Goal: Navigation & Orientation: Find specific page/section

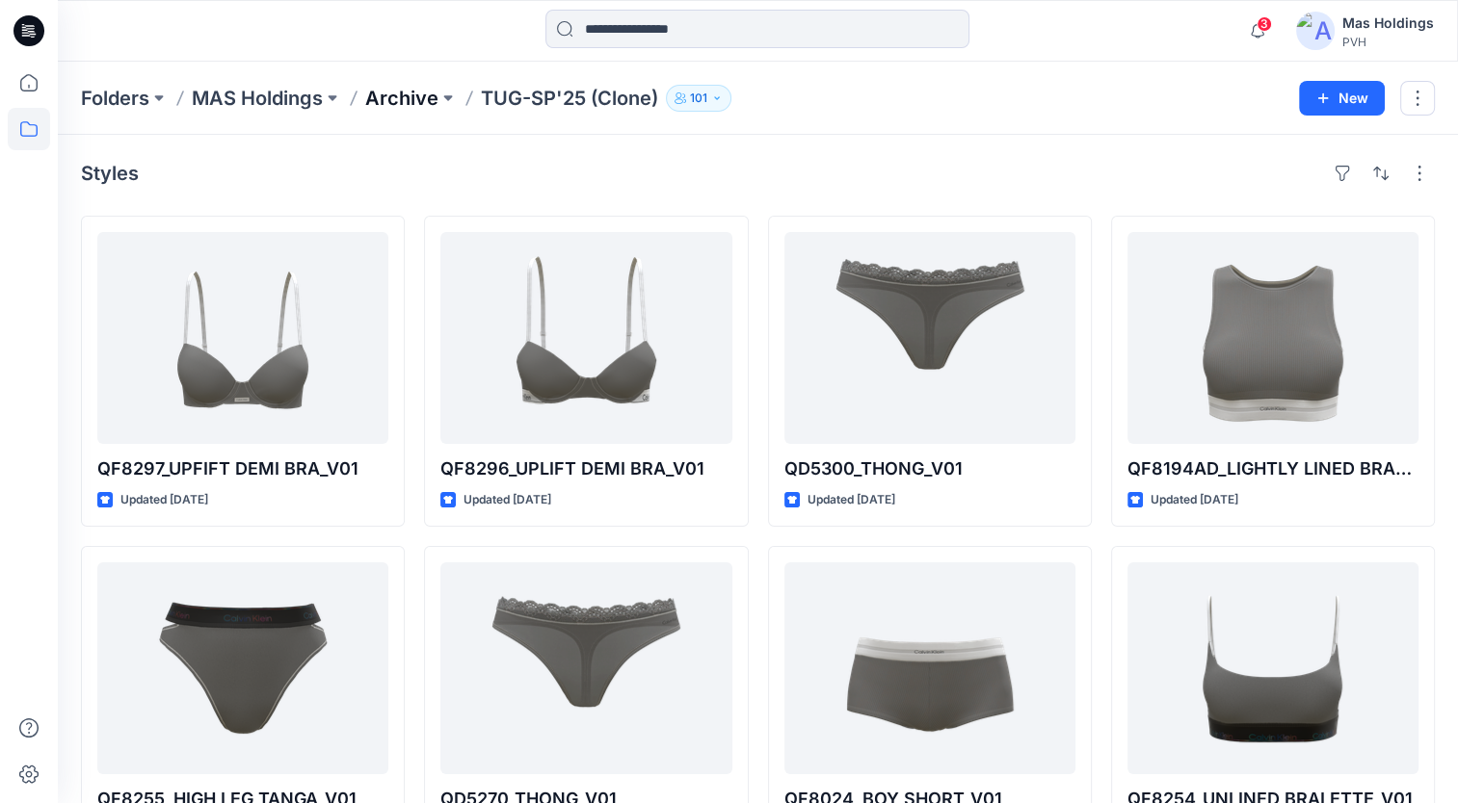
click at [425, 89] on p "Archive" at bounding box center [401, 98] width 73 height 27
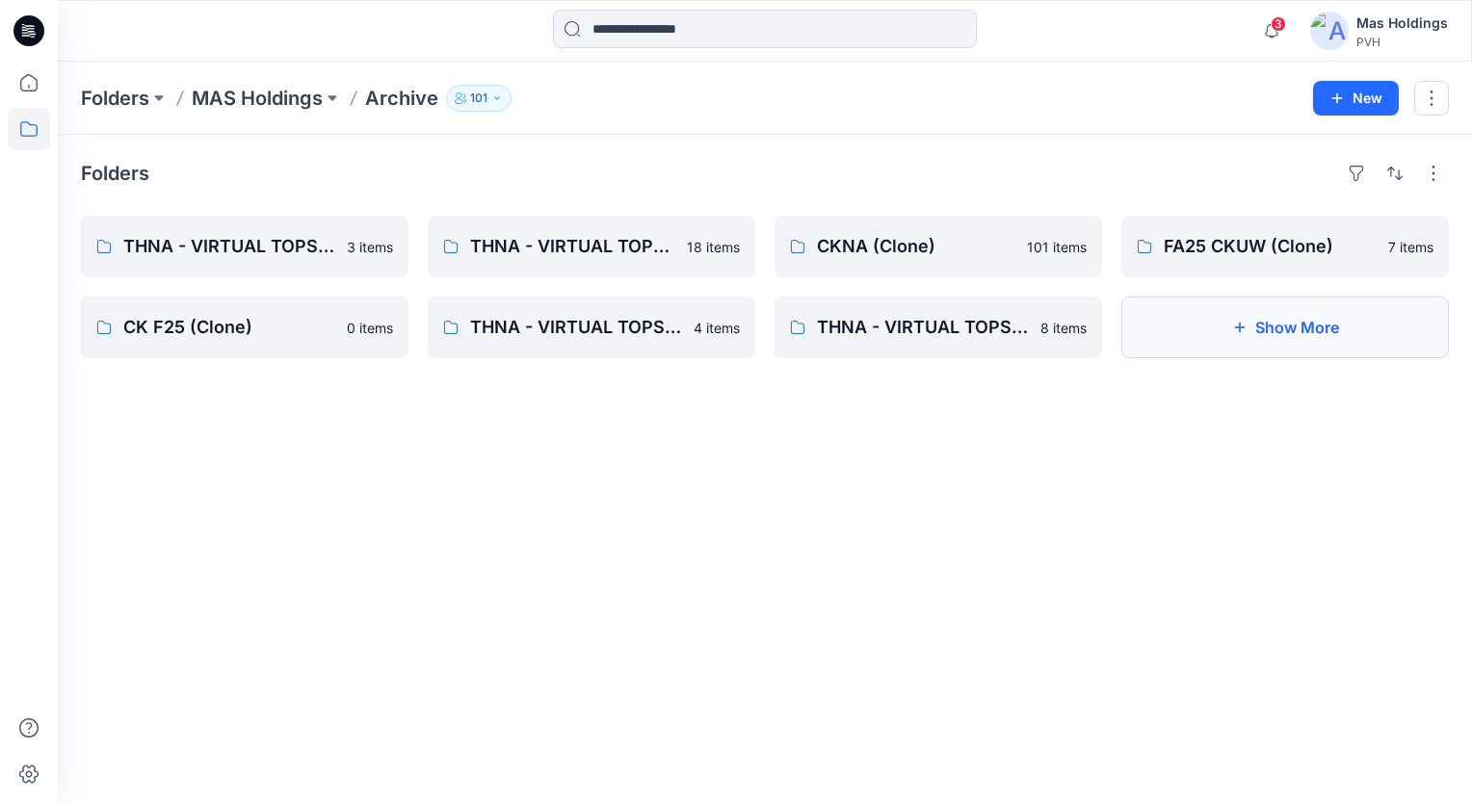
click at [1099, 324] on button "Show More" at bounding box center [1285, 328] width 328 height 62
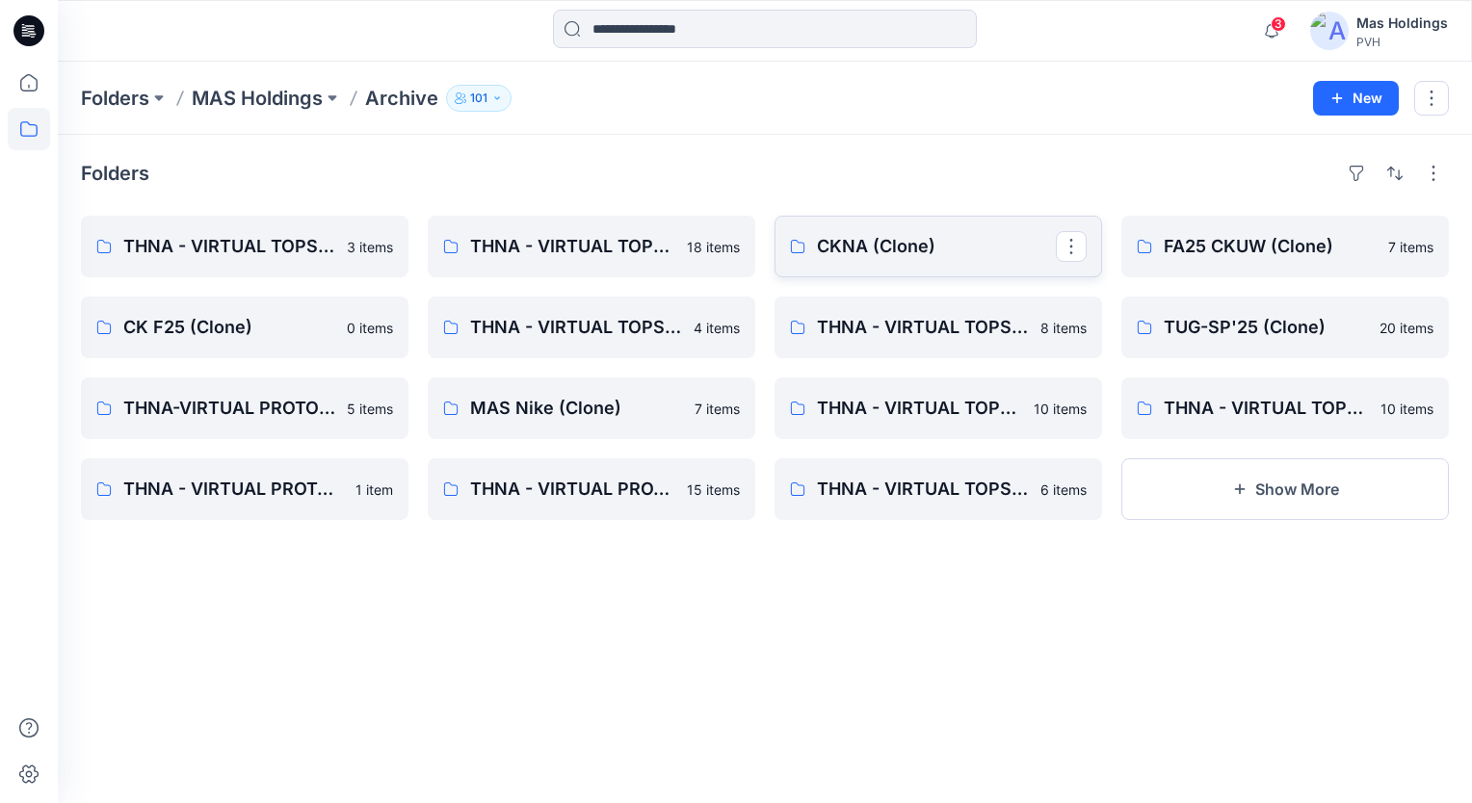
click at [903, 253] on p "CKNA (Clone)" at bounding box center [936, 246] width 239 height 27
click at [270, 327] on p "CK F25 (Clone)" at bounding box center [242, 327] width 239 height 27
click at [1099, 342] on link "TUG-SP'25 (Clone)" at bounding box center [1285, 328] width 328 height 62
click at [1099, 484] on button "Show More" at bounding box center [1285, 490] width 328 height 62
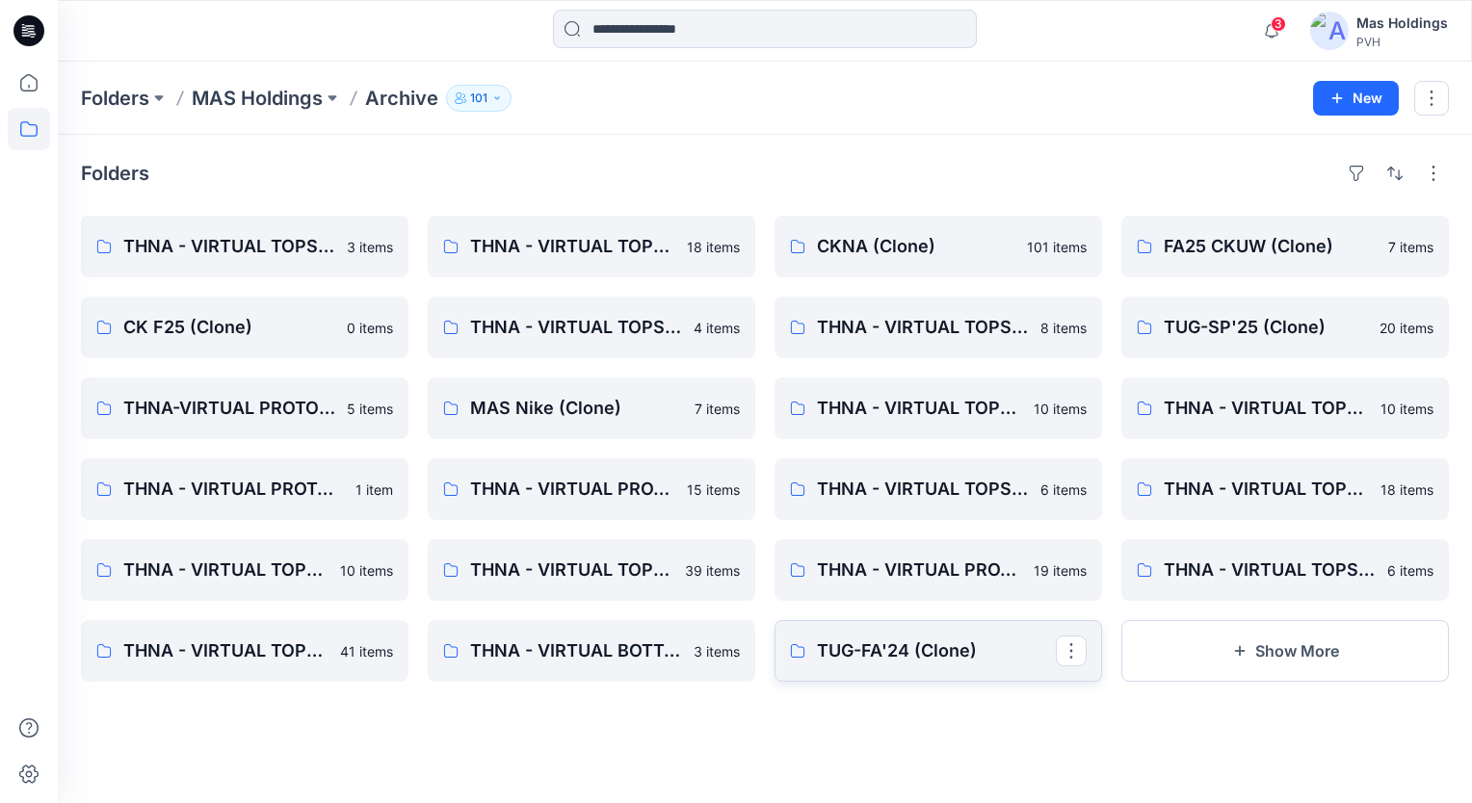
click at [922, 665] on link "TUG-FA'24 (Clone)" at bounding box center [939, 651] width 328 height 62
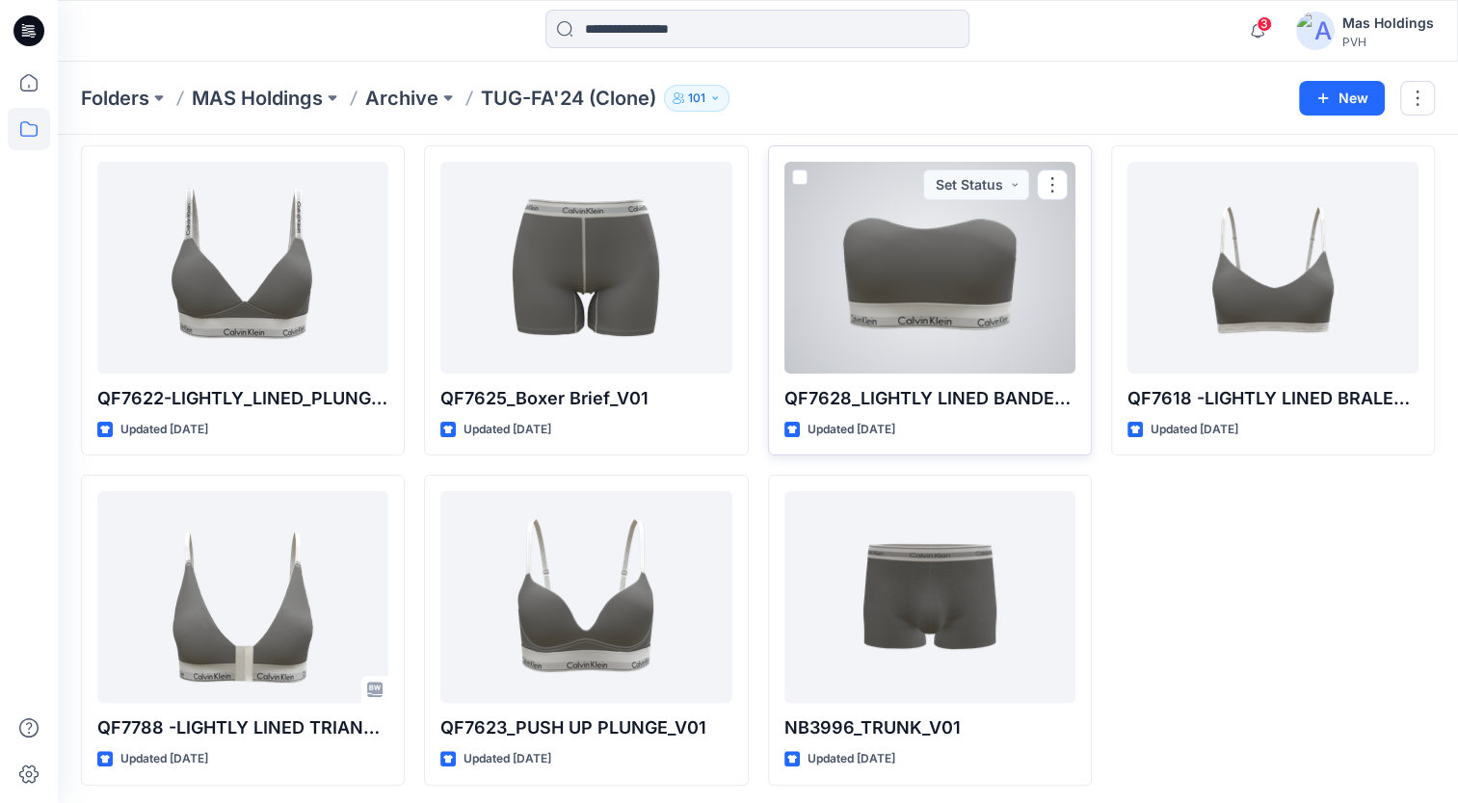
scroll to position [405, 0]
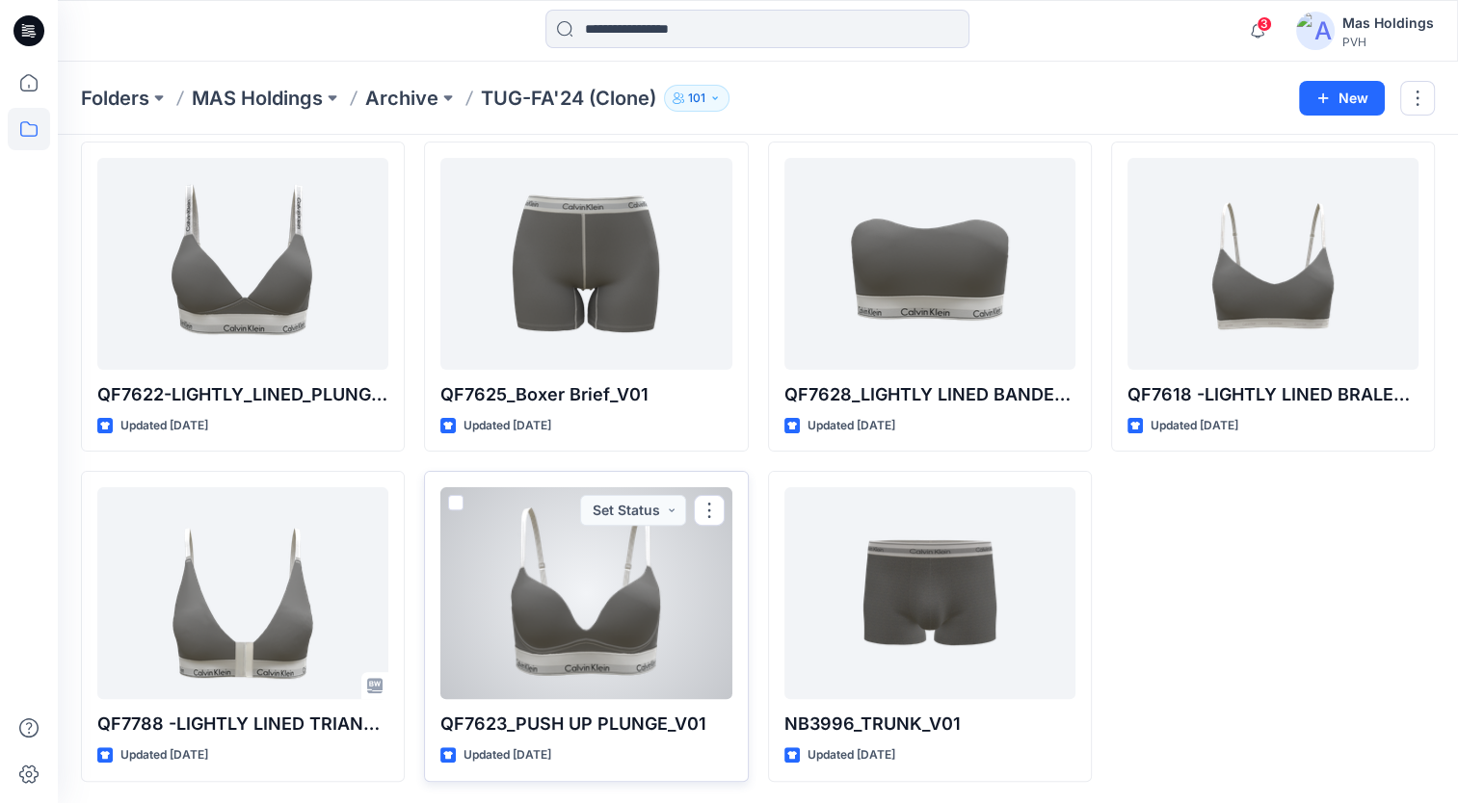
click at [713, 628] on div at bounding box center [585, 593] width 291 height 212
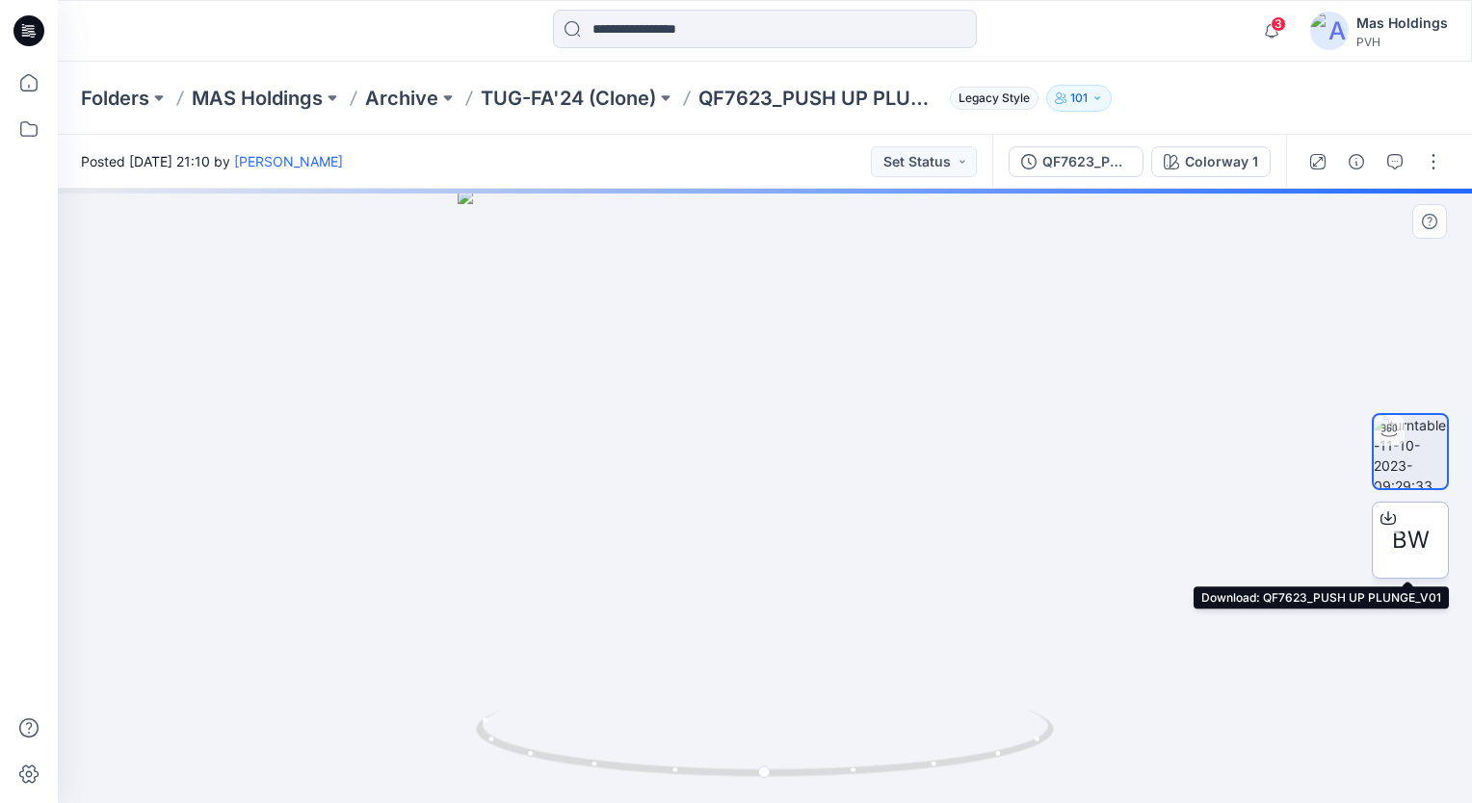
click at [1099, 518] on icon at bounding box center [1387, 518] width 15 height 15
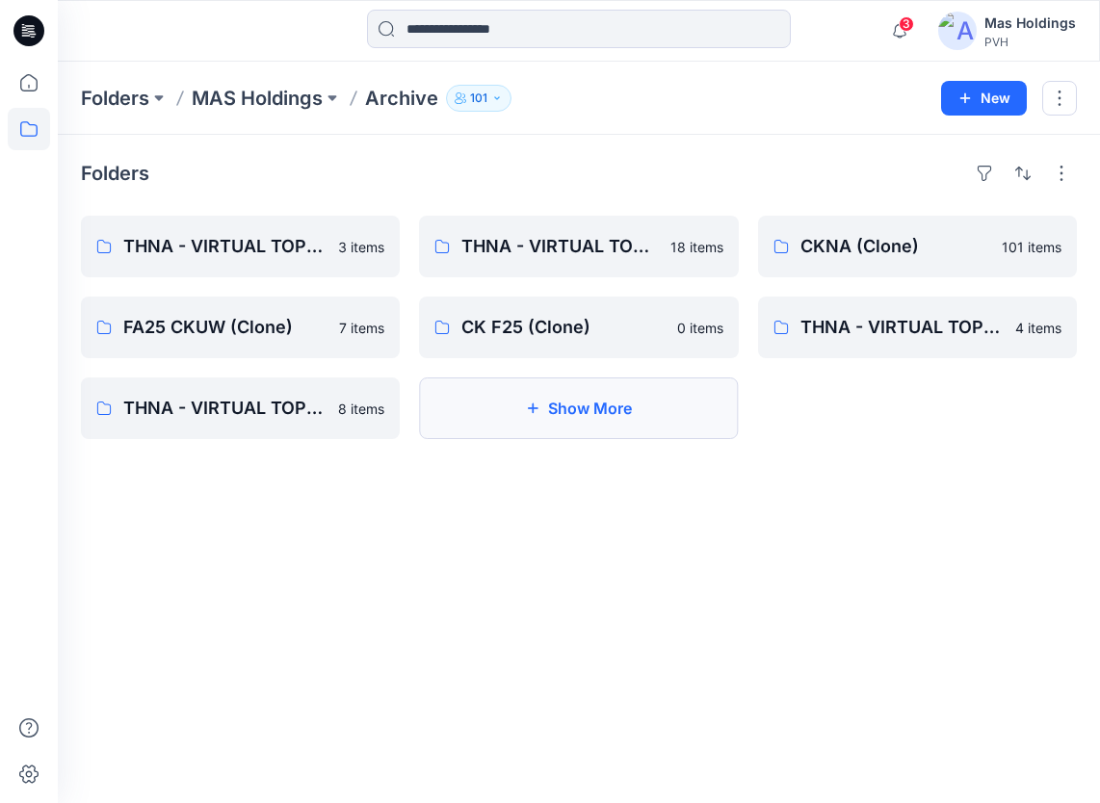
click at [592, 406] on button "Show More" at bounding box center [578, 409] width 319 height 62
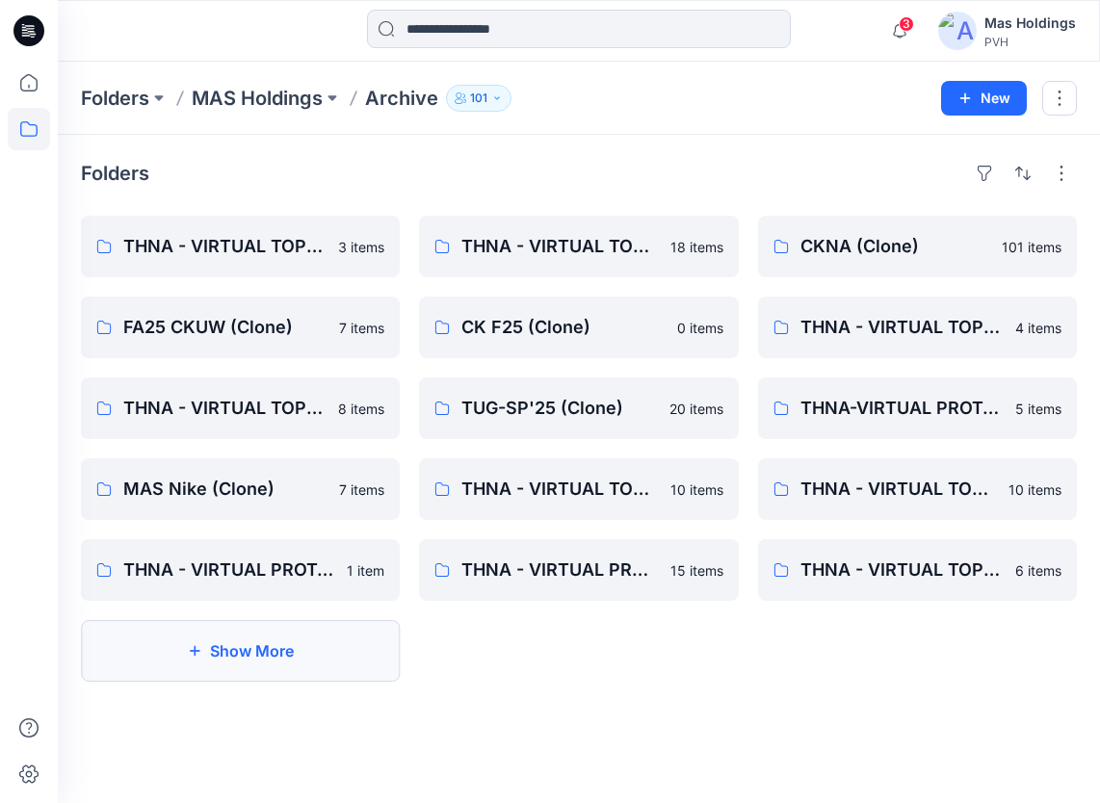
click at [329, 667] on button "Show More" at bounding box center [240, 651] width 319 height 62
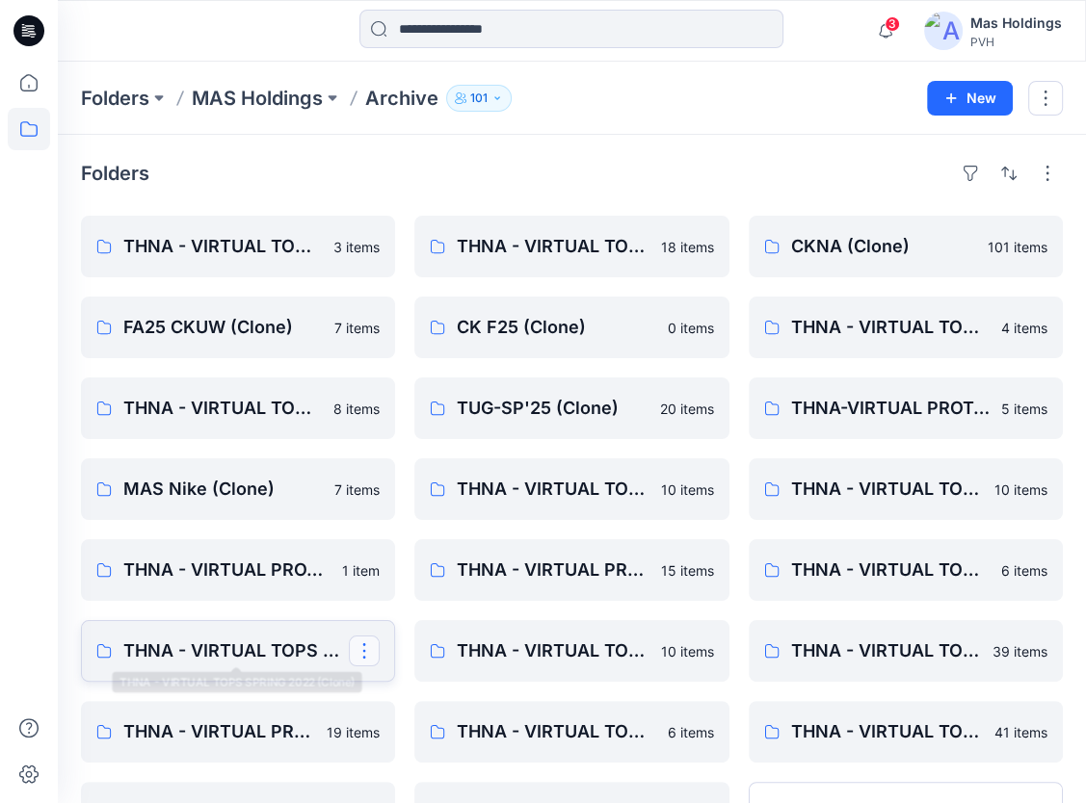
scroll to position [93, 0]
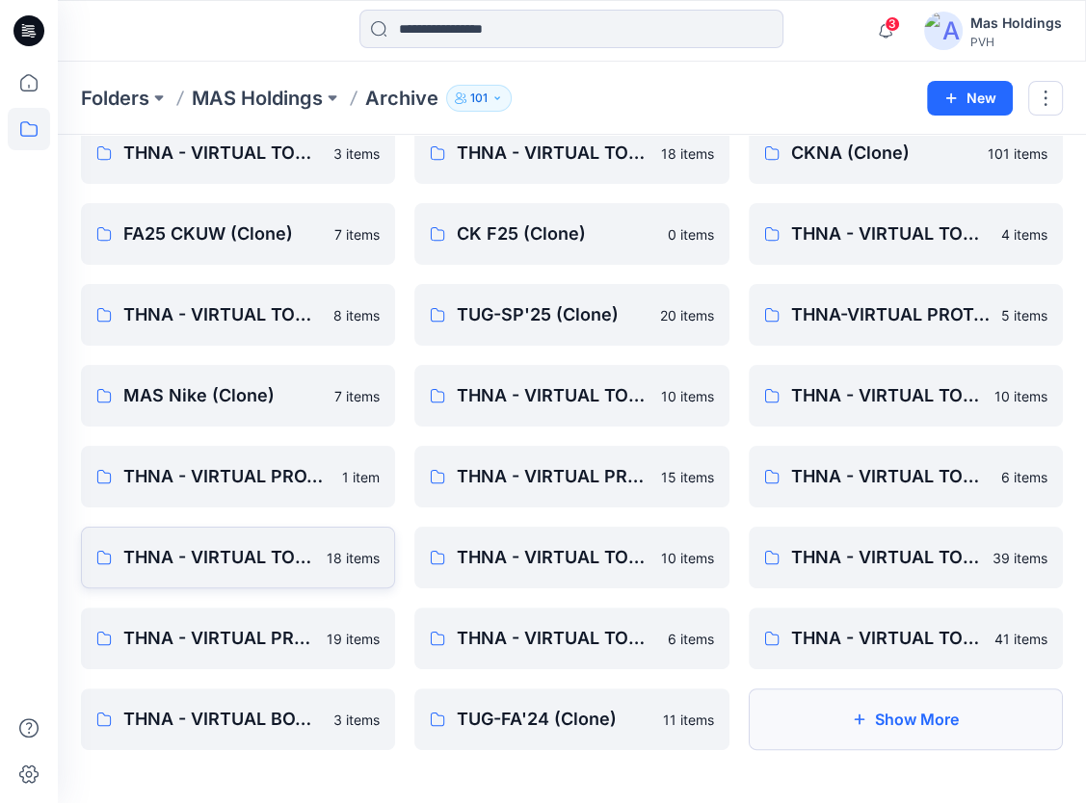
click at [926, 730] on button "Show More" at bounding box center [906, 720] width 314 height 62
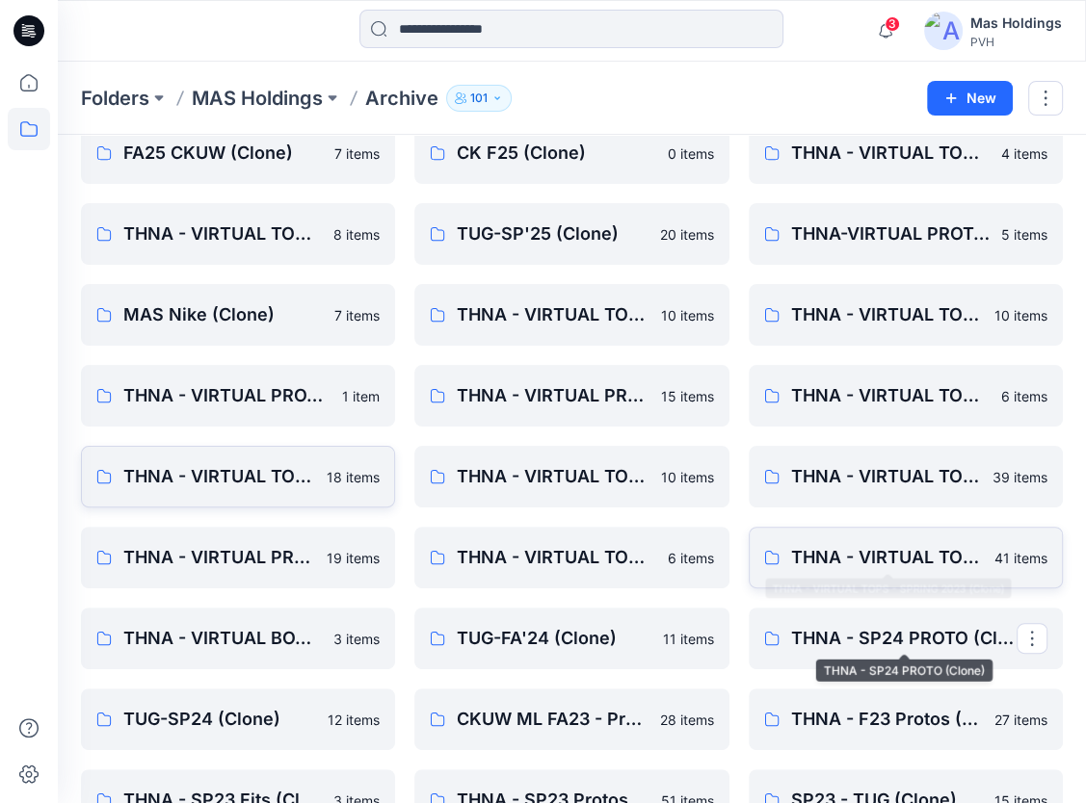
scroll to position [271, 0]
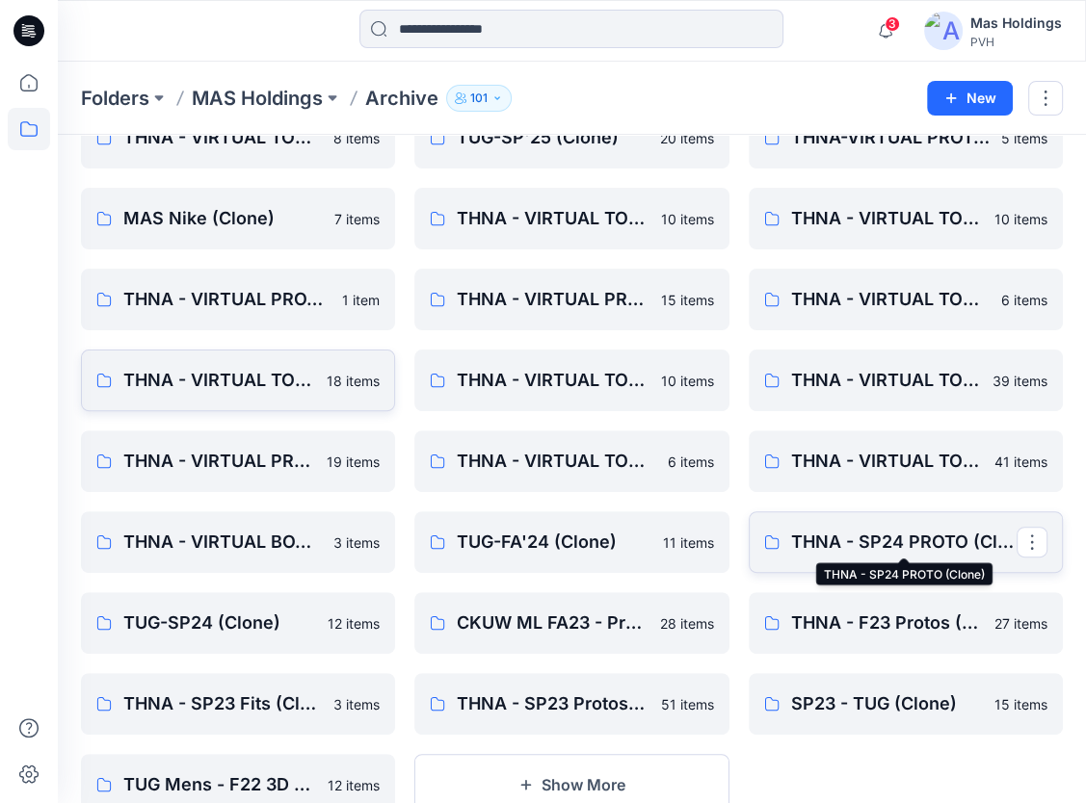
click at [846, 543] on p "THNA - SP24 PROTO (Clone)" at bounding box center [903, 542] width 225 height 27
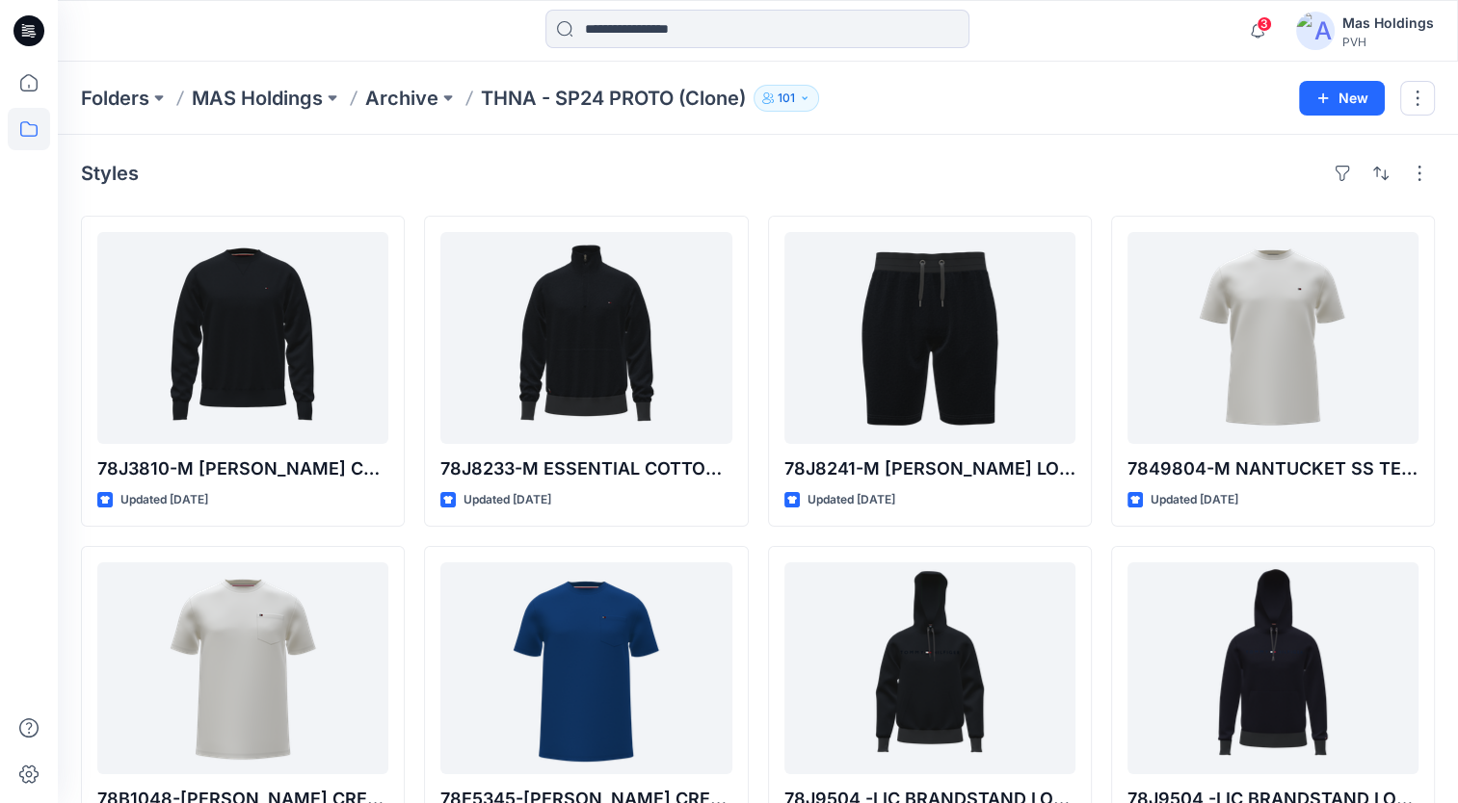
scroll to position [93, 0]
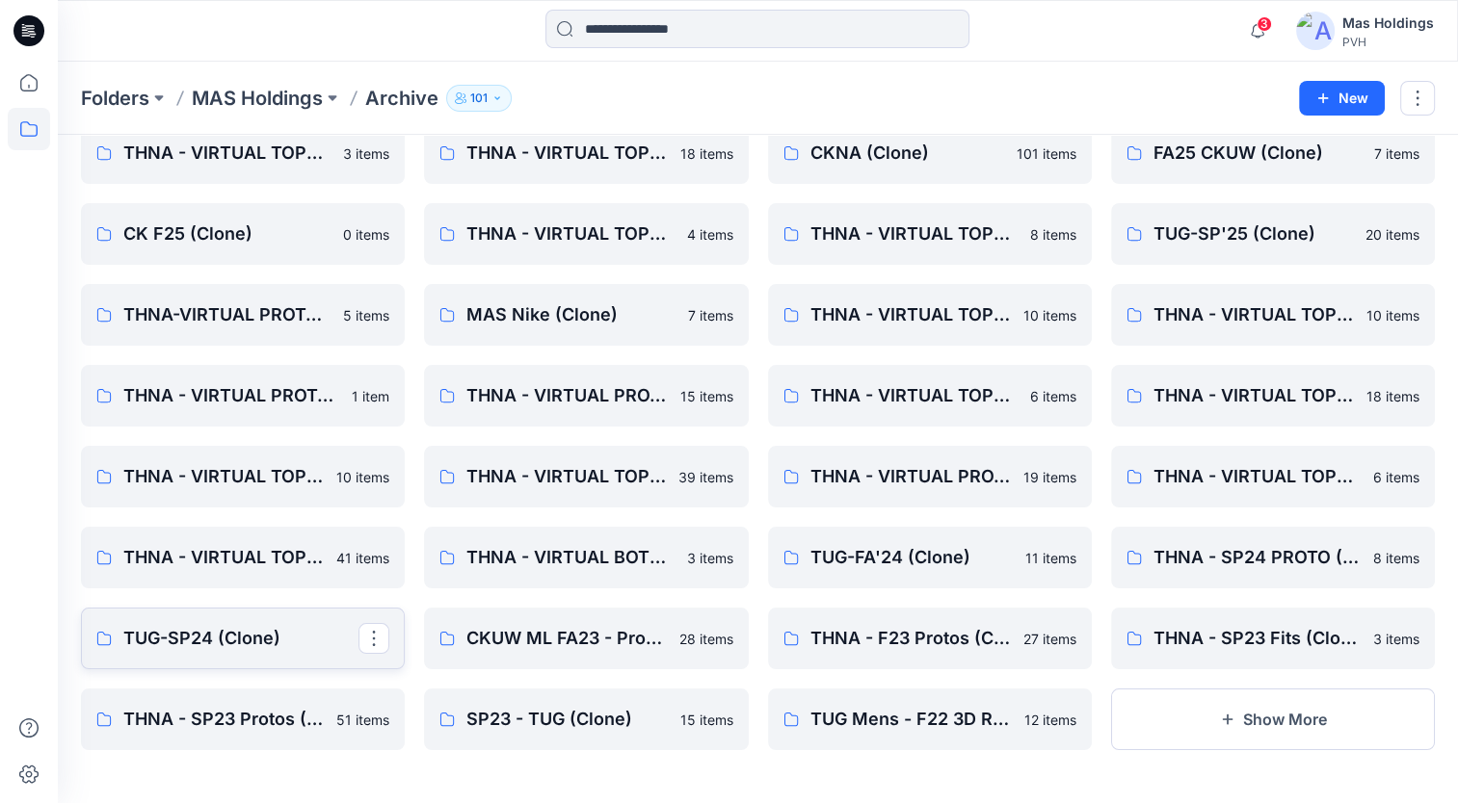
click at [196, 645] on p "TUG-SP24 (Clone)" at bounding box center [240, 638] width 235 height 27
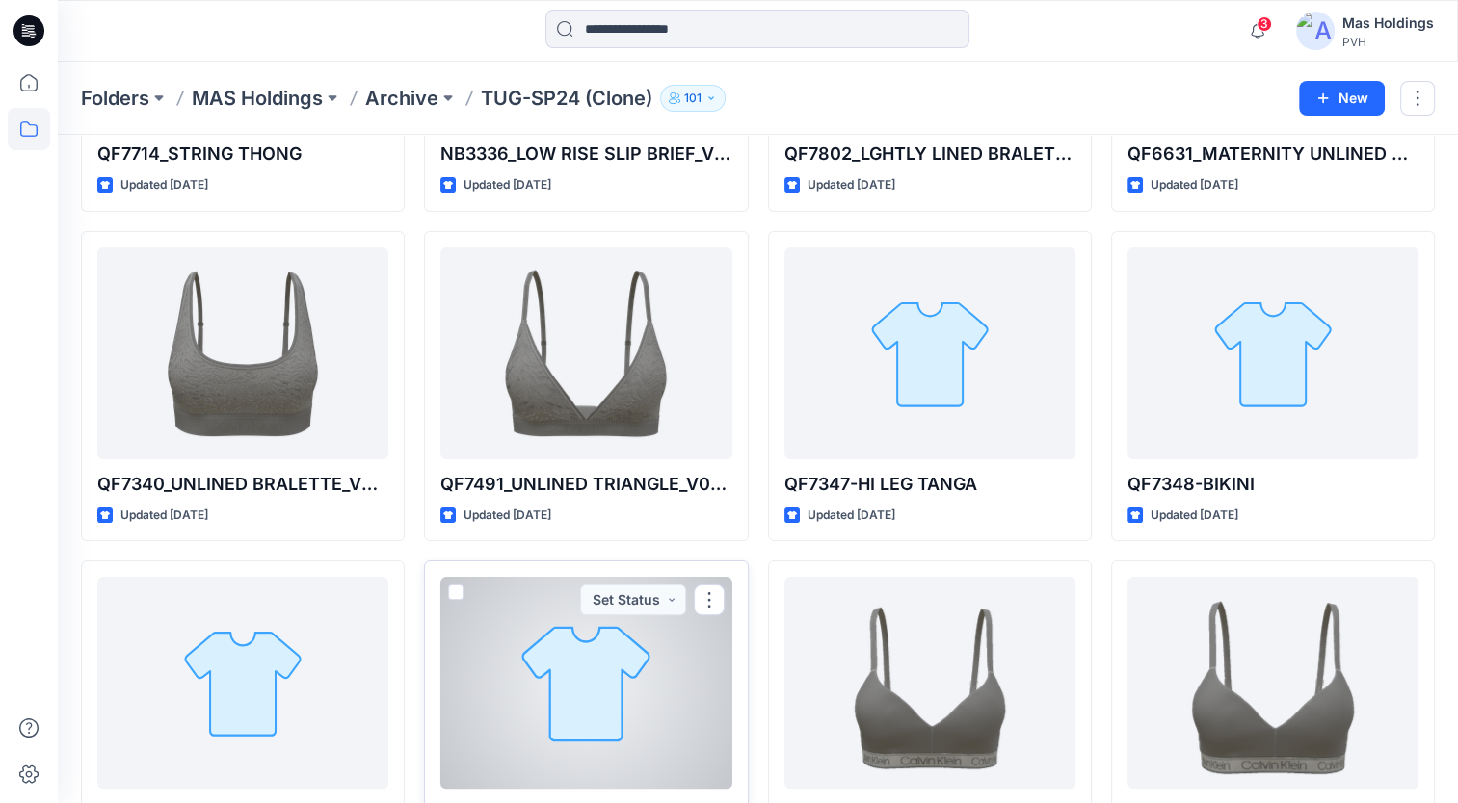
scroll to position [405, 0]
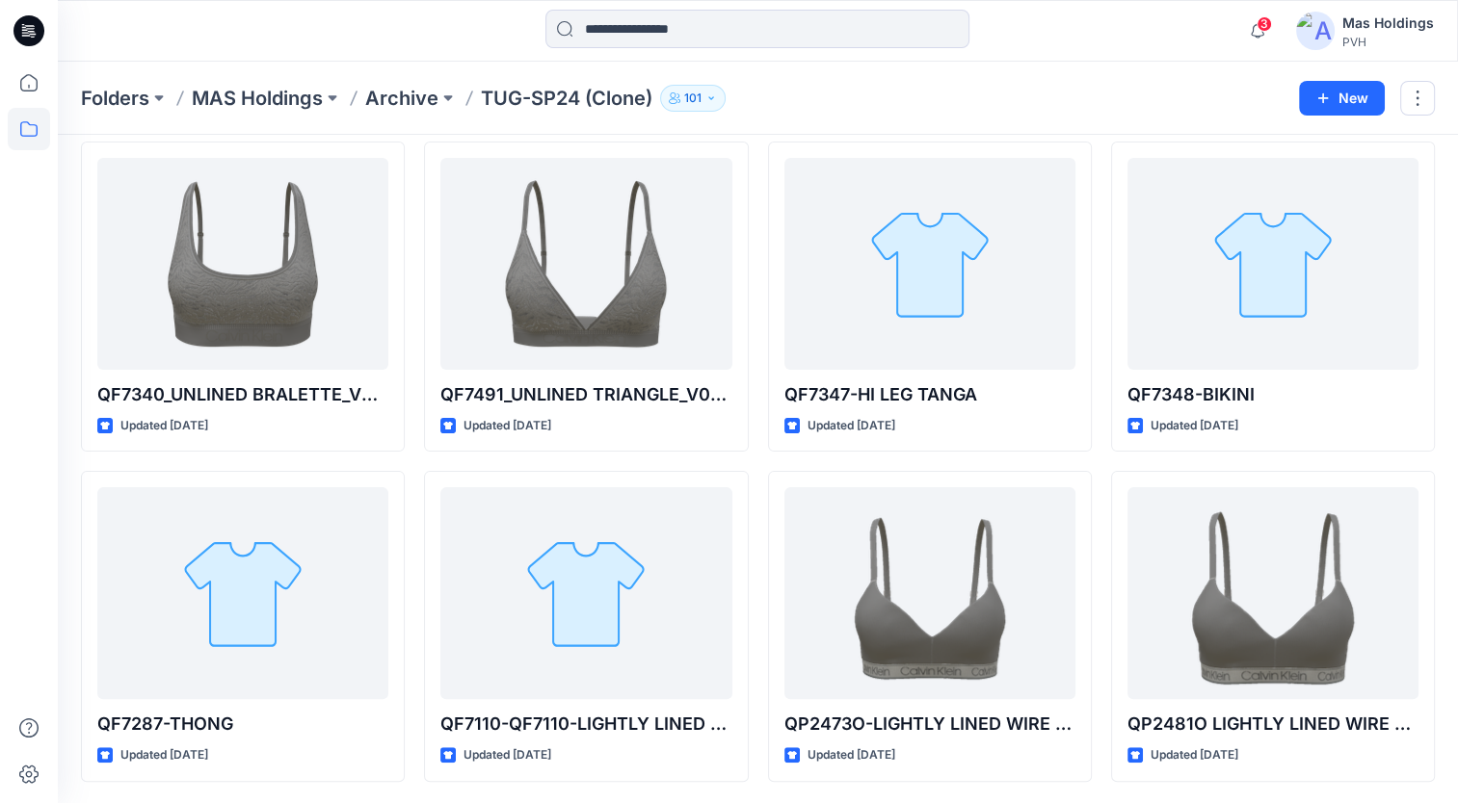
scroll to position [93, 0]
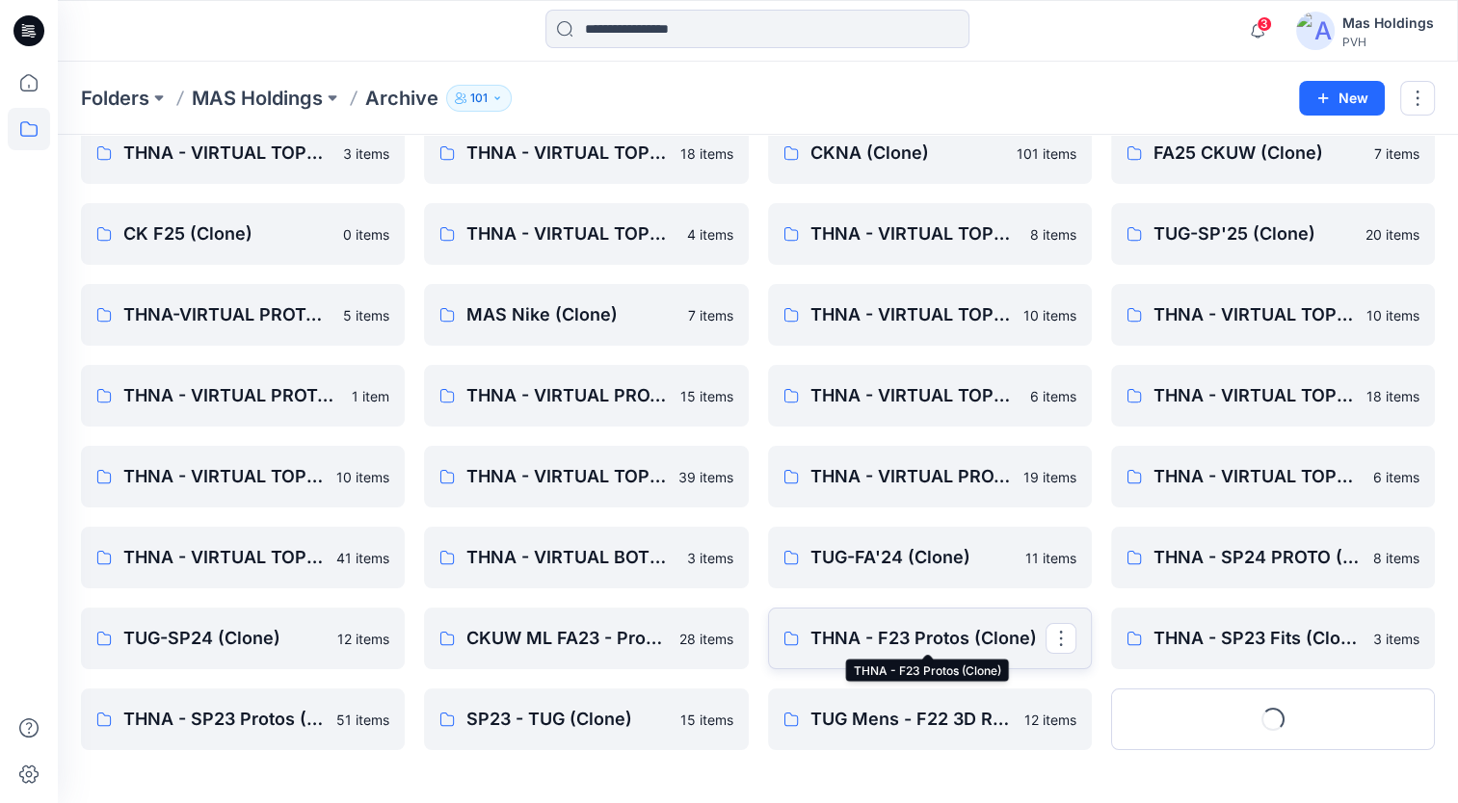
click at [929, 637] on p "THNA - F23 Protos (Clone)" at bounding box center [927, 638] width 235 height 27
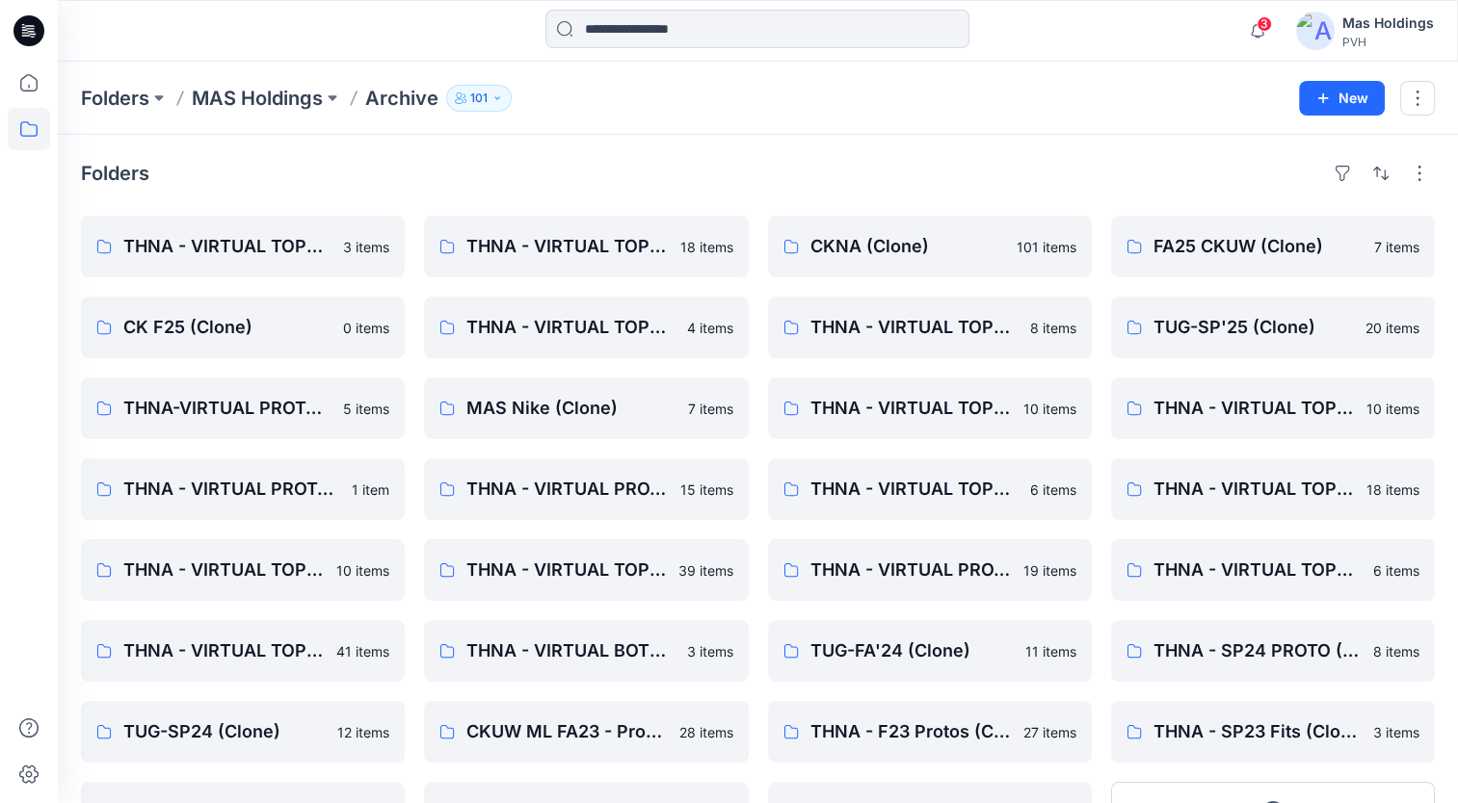
scroll to position [93, 0]
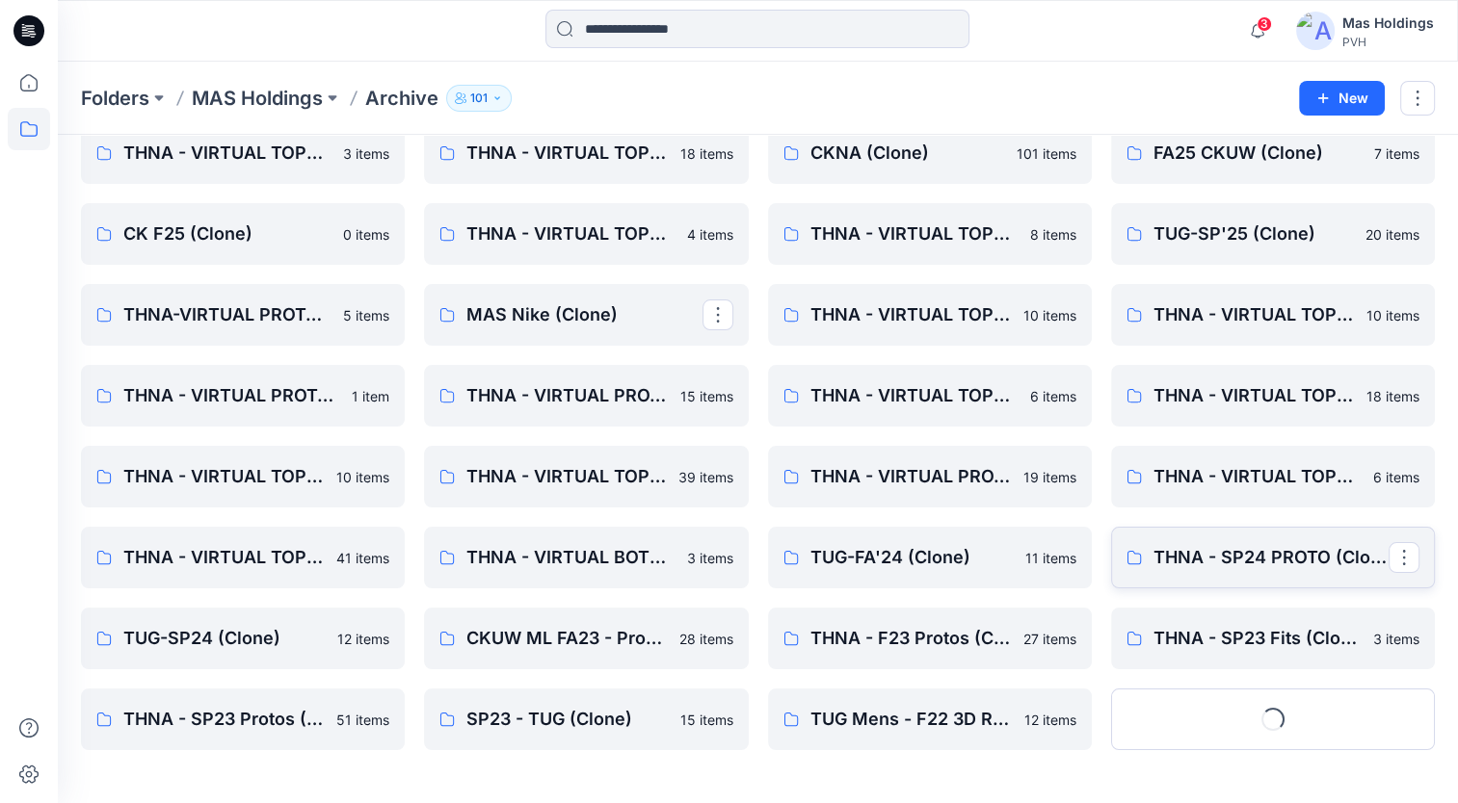
click at [1099, 572] on link "THNA - SP24 PROTO (Clone)" at bounding box center [1273, 558] width 324 height 62
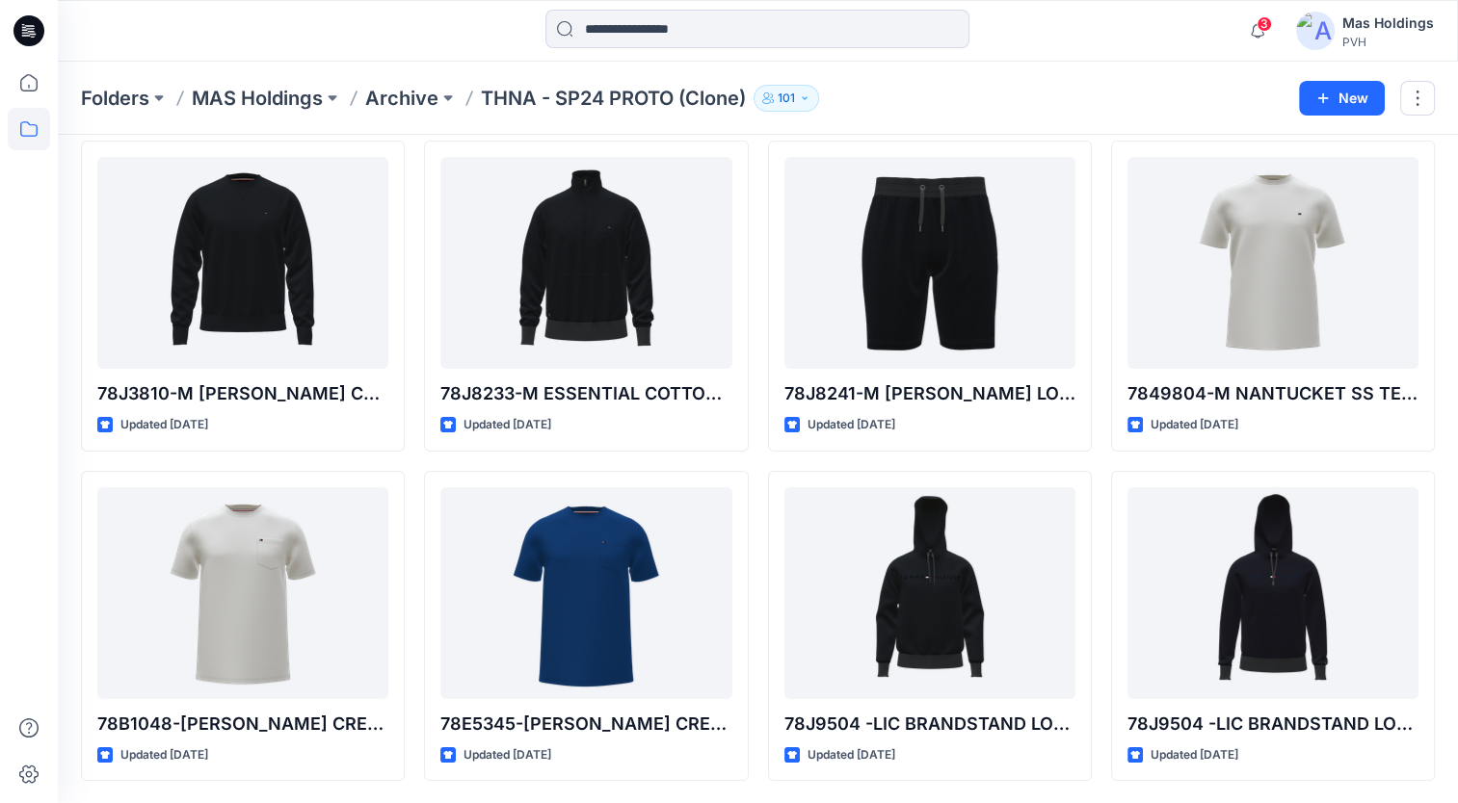
scroll to position [93, 0]
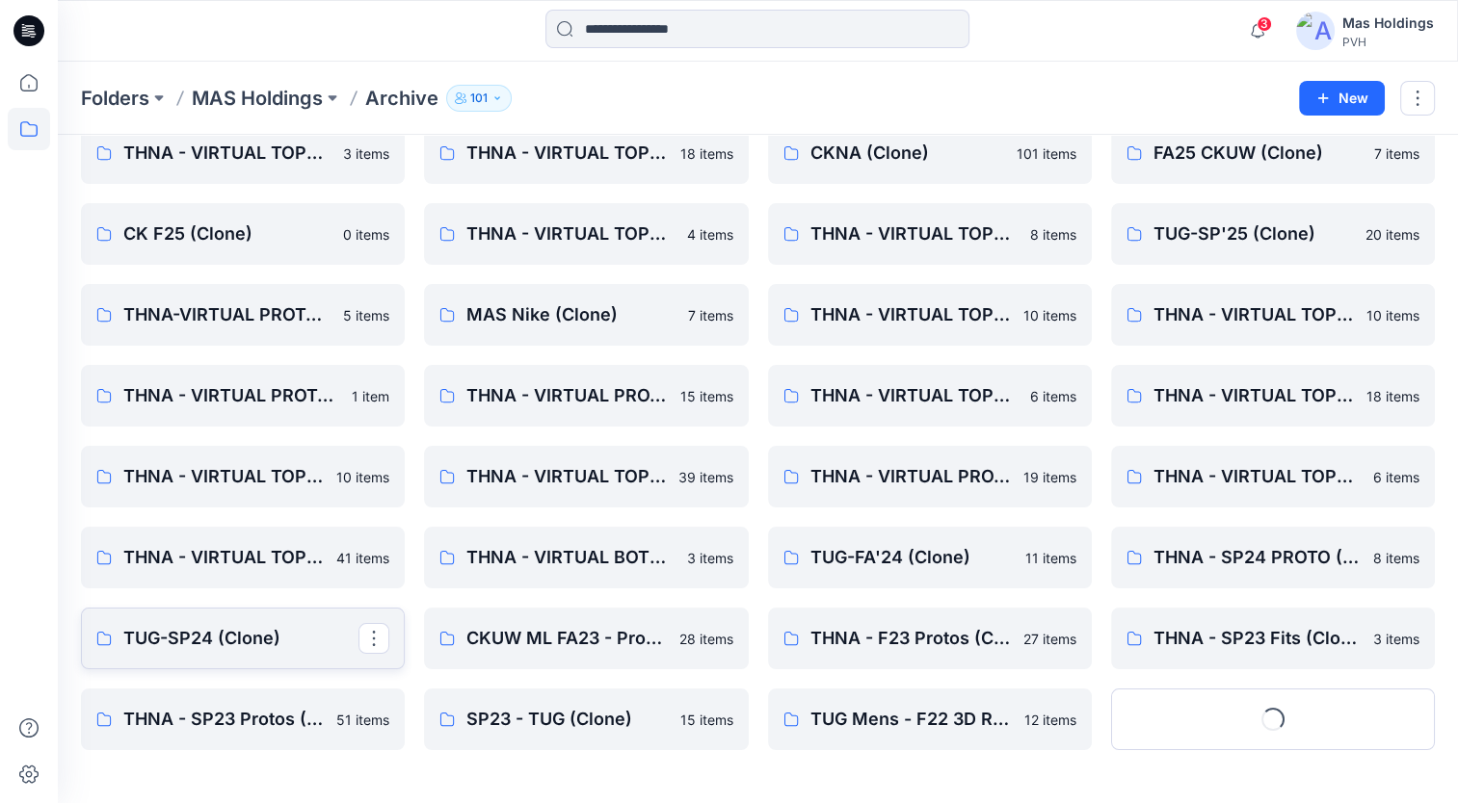
click at [256, 649] on p "TUG-SP24 (Clone)" at bounding box center [240, 638] width 235 height 27
click at [1099, 657] on link "THNA - SP23 Fits (Clone)" at bounding box center [1273, 639] width 324 height 62
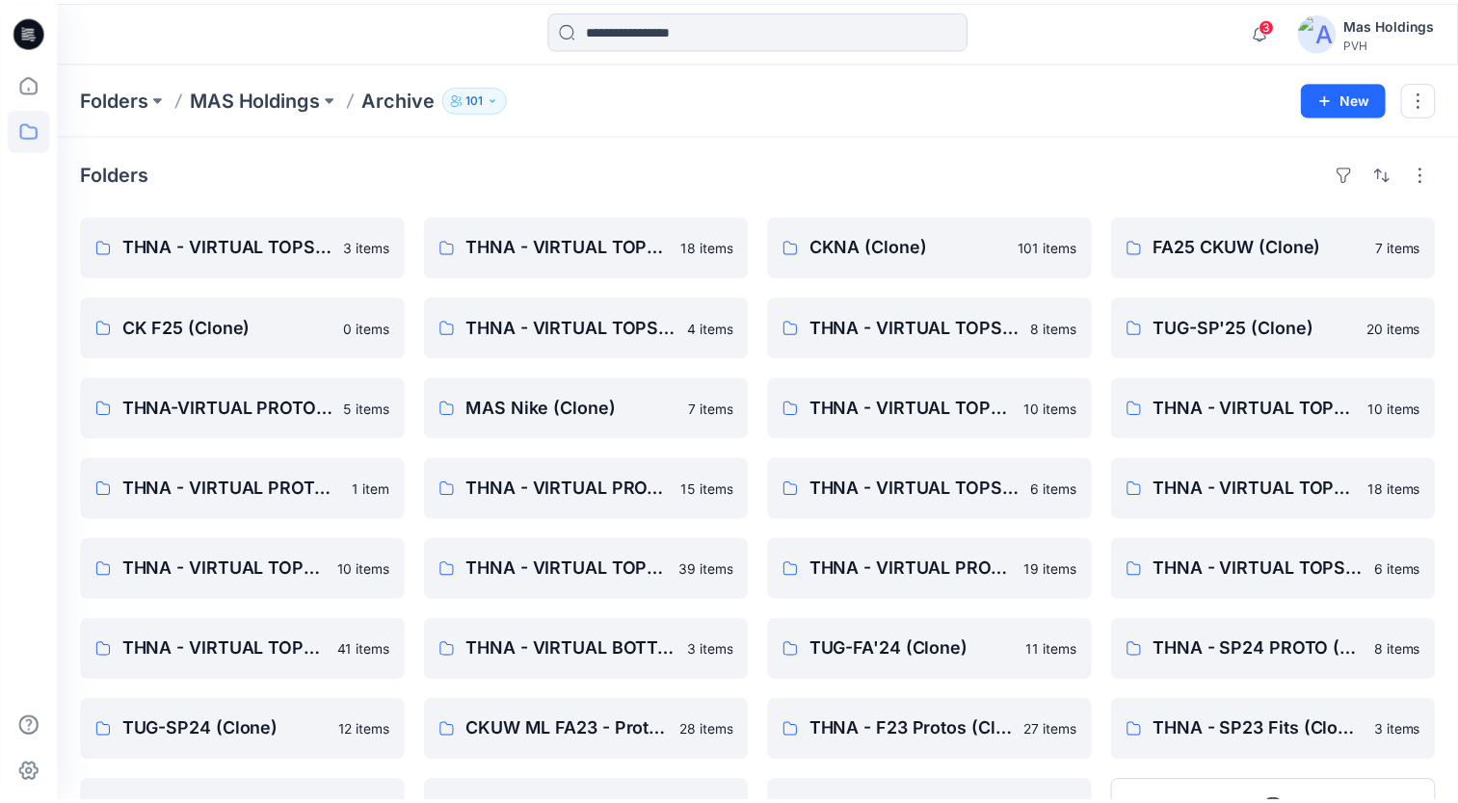
scroll to position [93, 0]
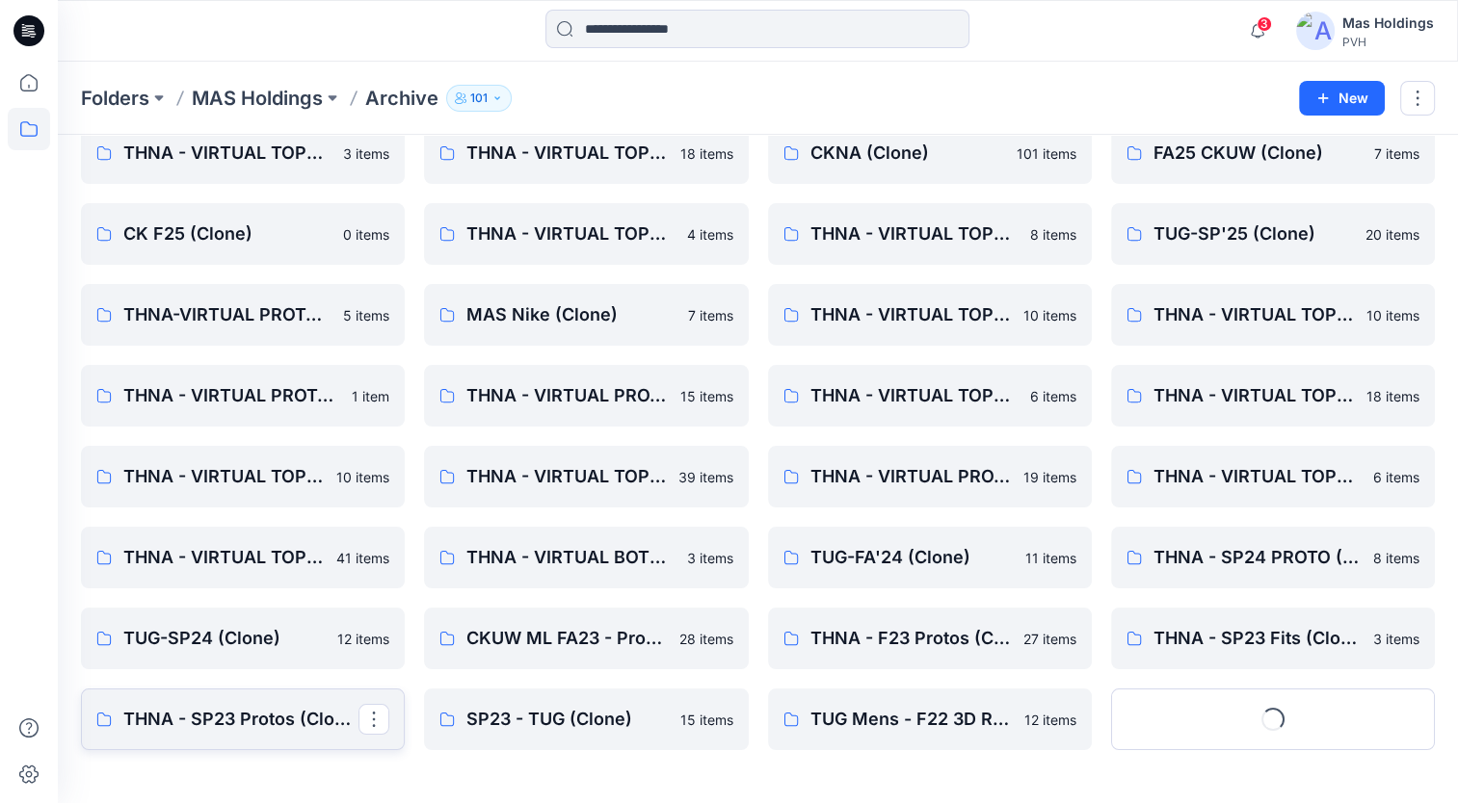
click at [253, 722] on p "THNA - SP23 Protos (Clone)" at bounding box center [240, 719] width 235 height 27
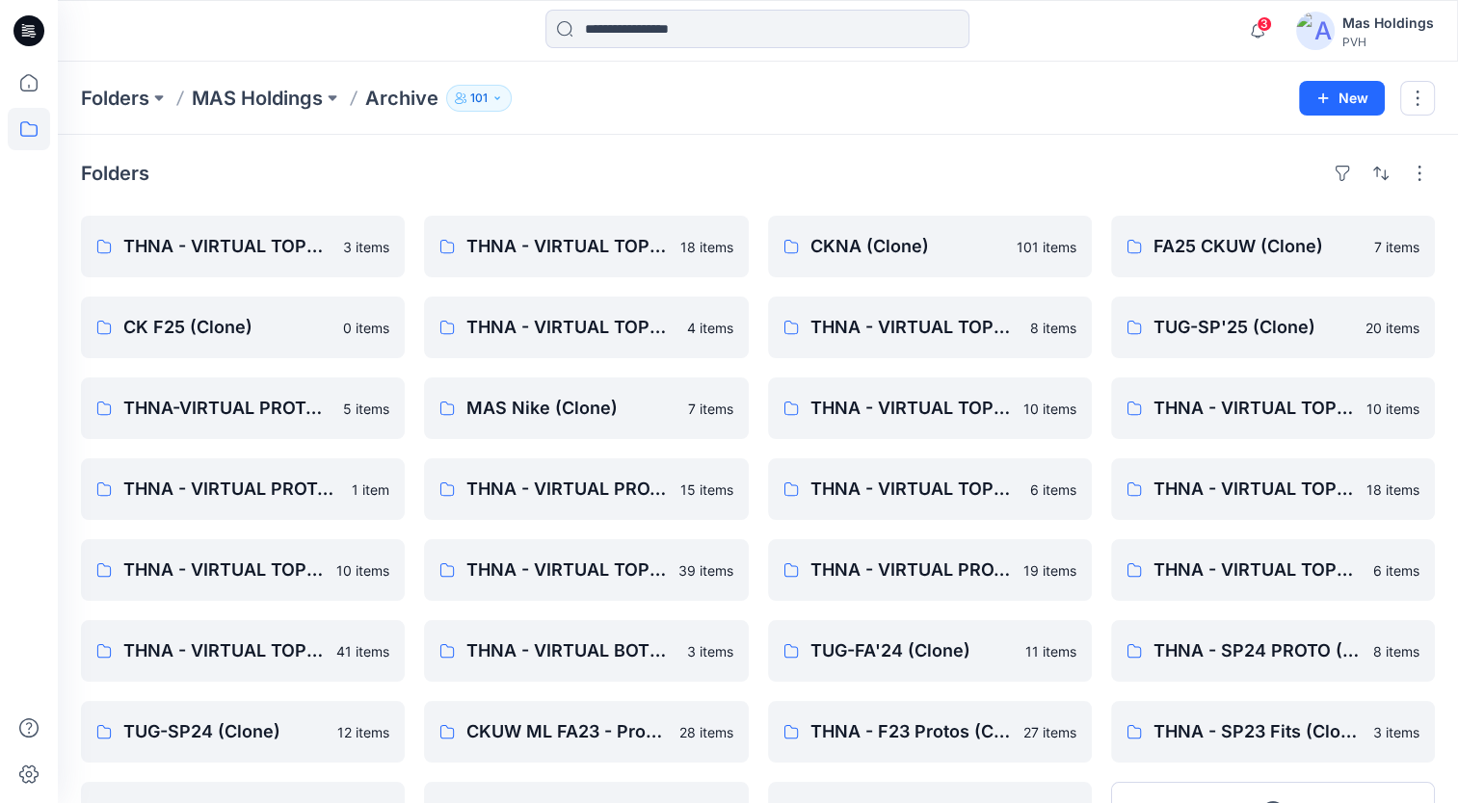
scroll to position [93, 0]
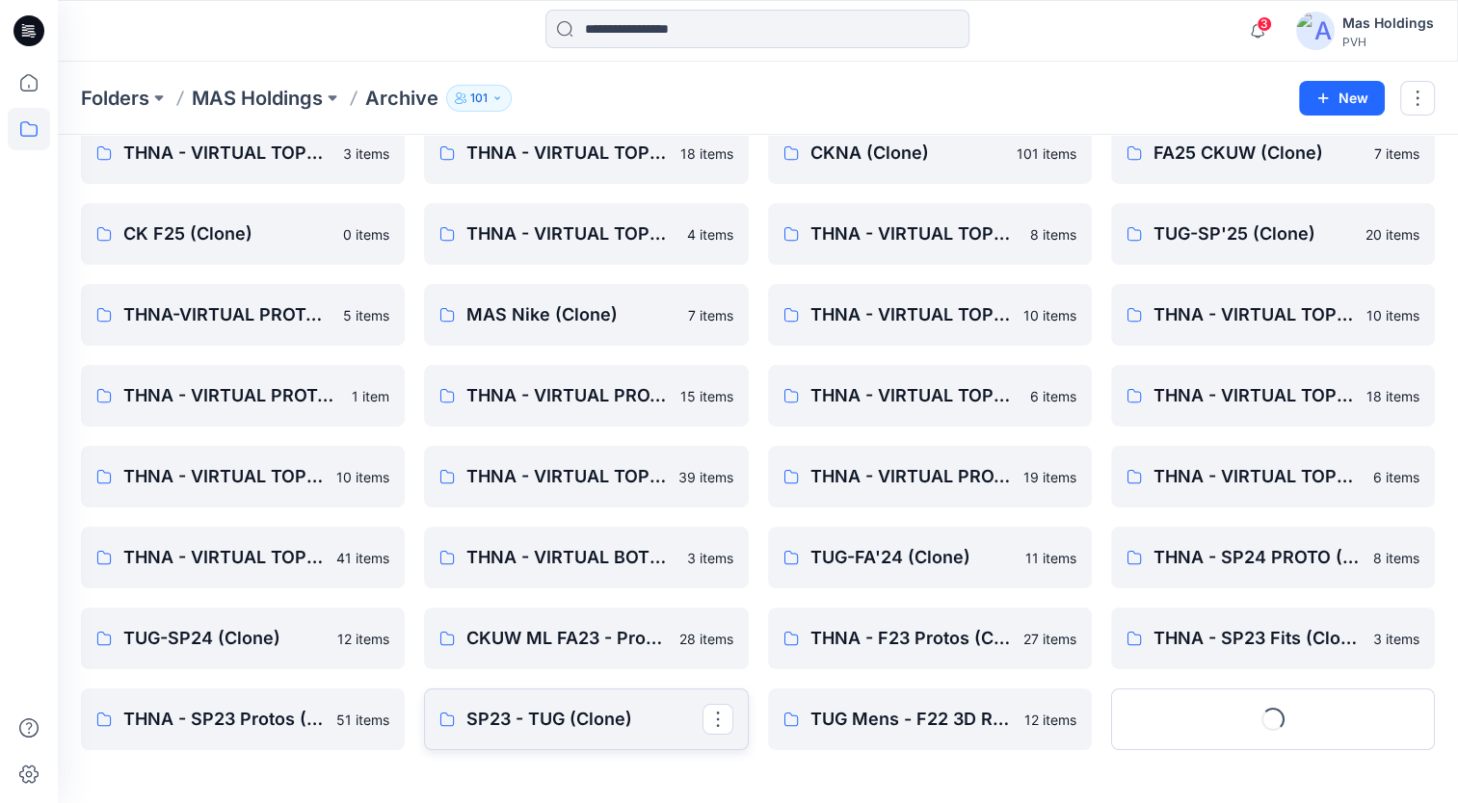
click at [559, 723] on p "SP23 - TUG (Clone)" at bounding box center [583, 719] width 235 height 27
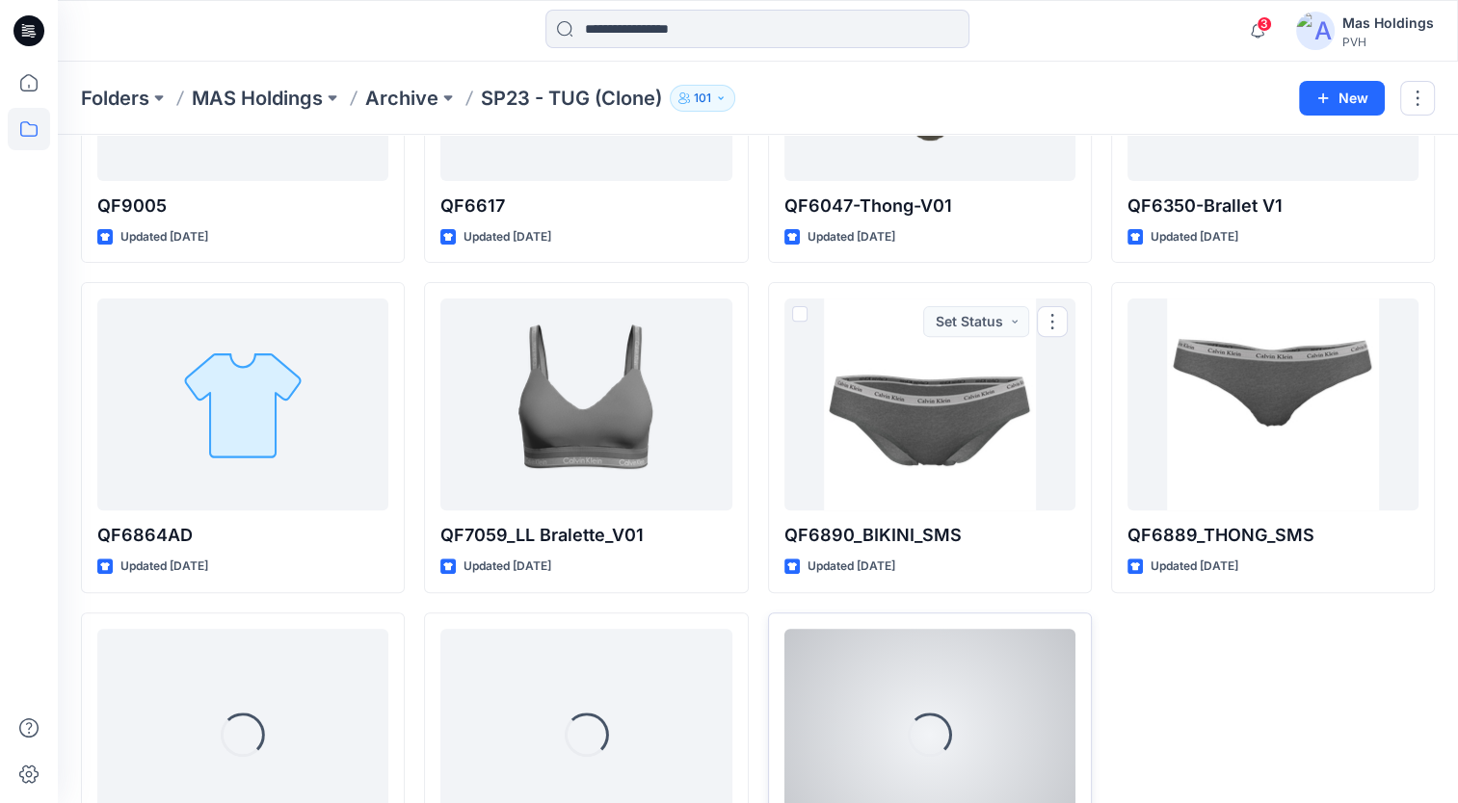
scroll to position [734, 0]
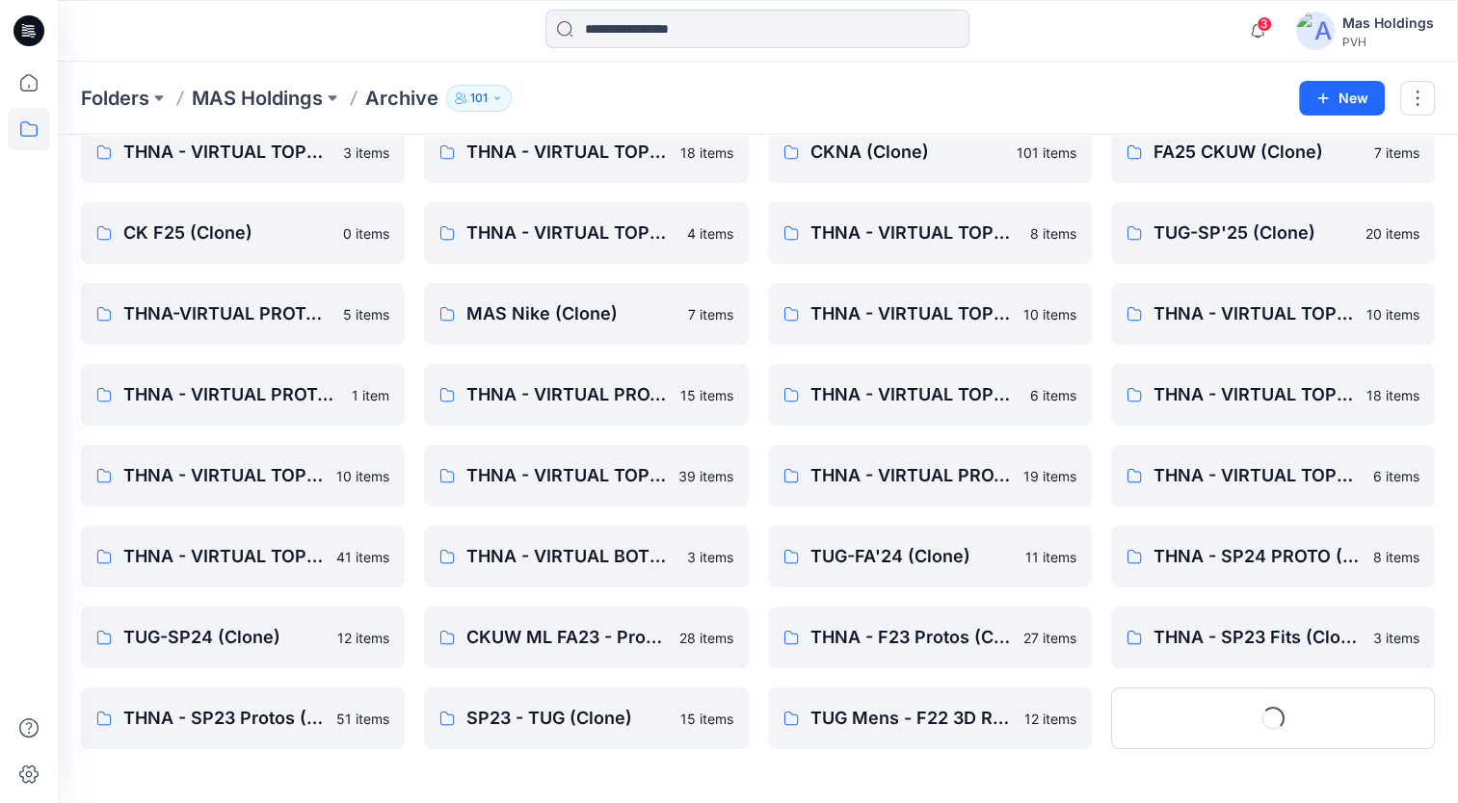
scroll to position [93, 0]
click at [1099, 725] on button "Show More" at bounding box center [1273, 720] width 324 height 62
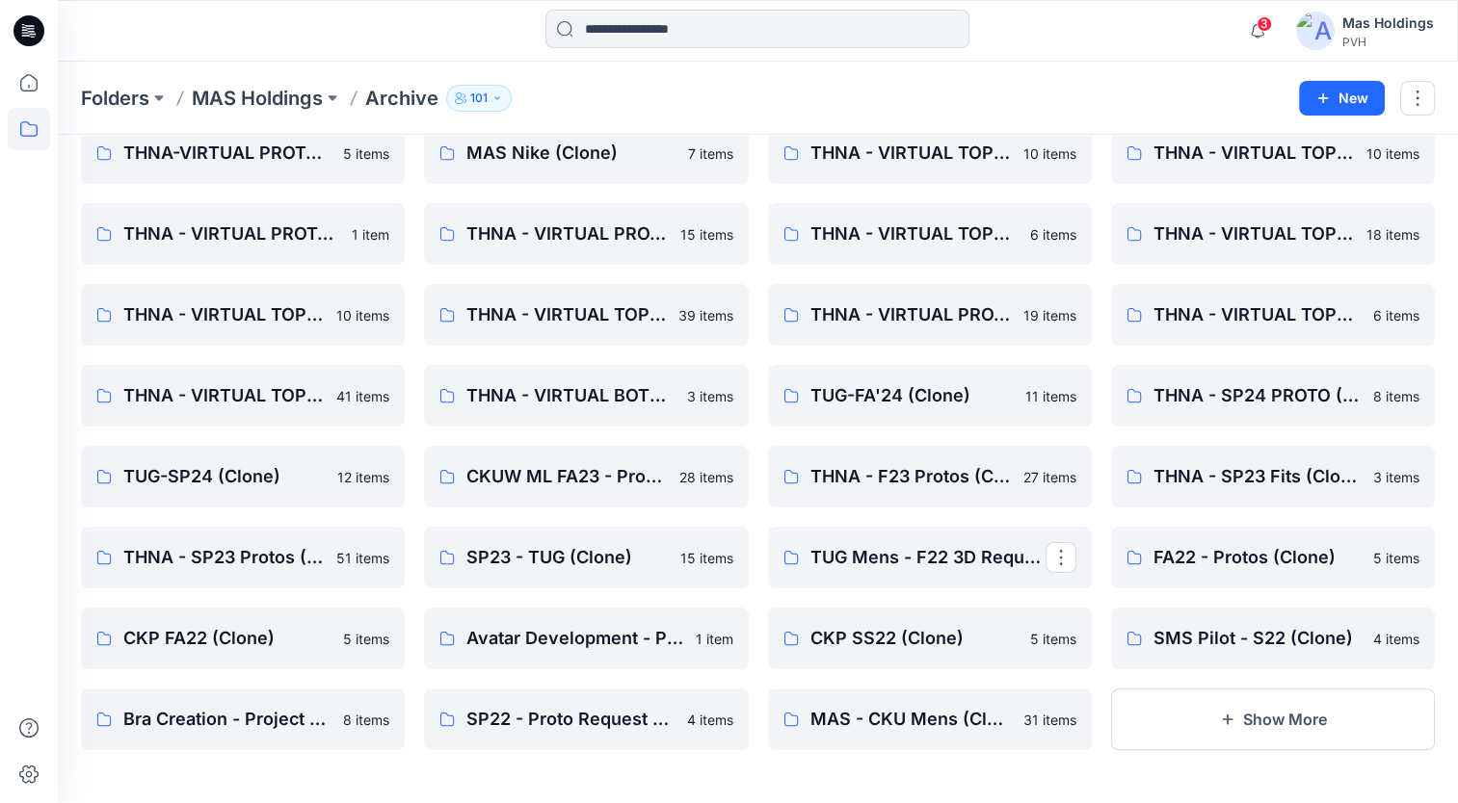
scroll to position [255, 0]
click at [1099, 566] on p "FA22 - Protos (Clone)" at bounding box center [1270, 557] width 235 height 27
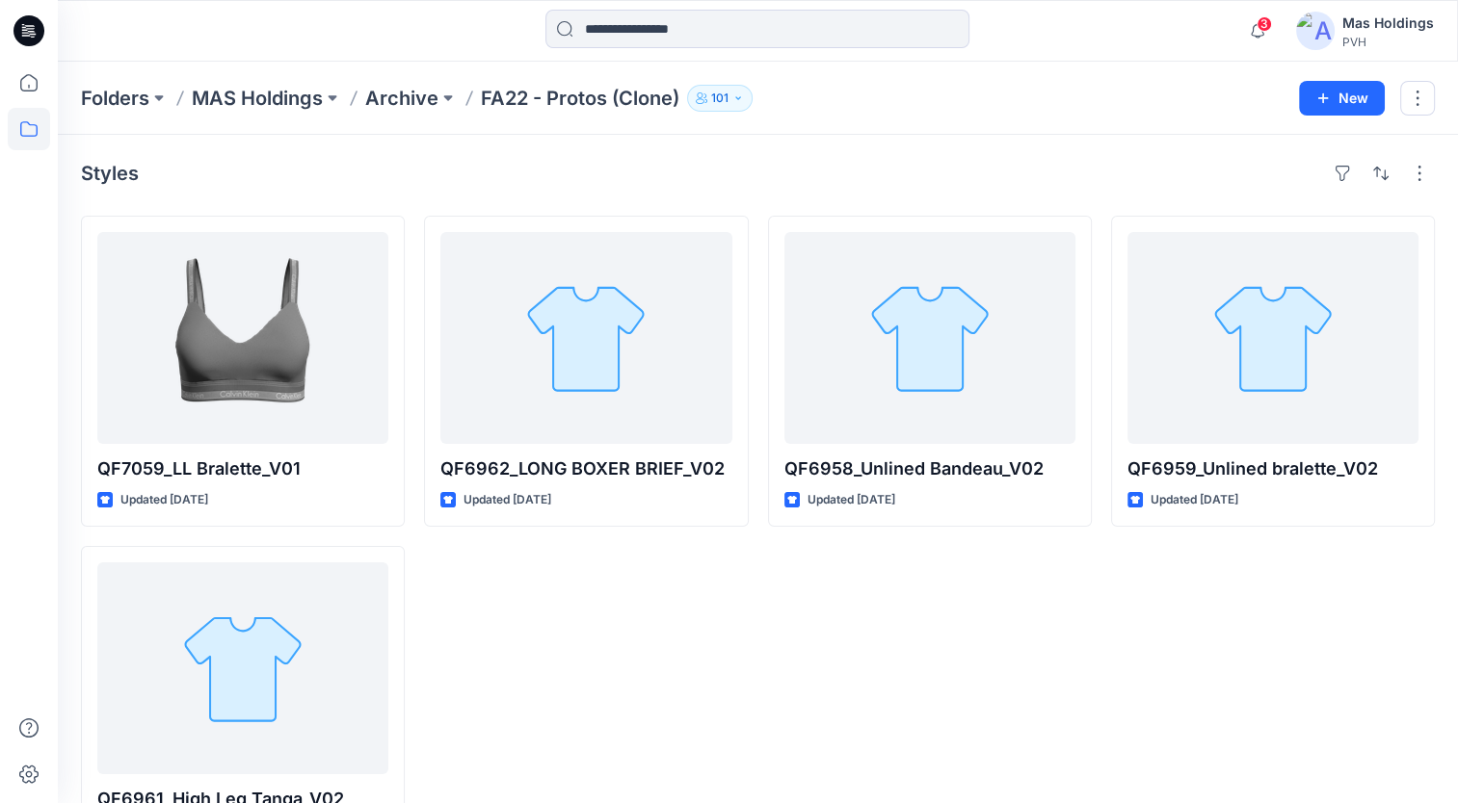
scroll to position [255, 0]
